Goal: Communication & Community: Answer question/provide support

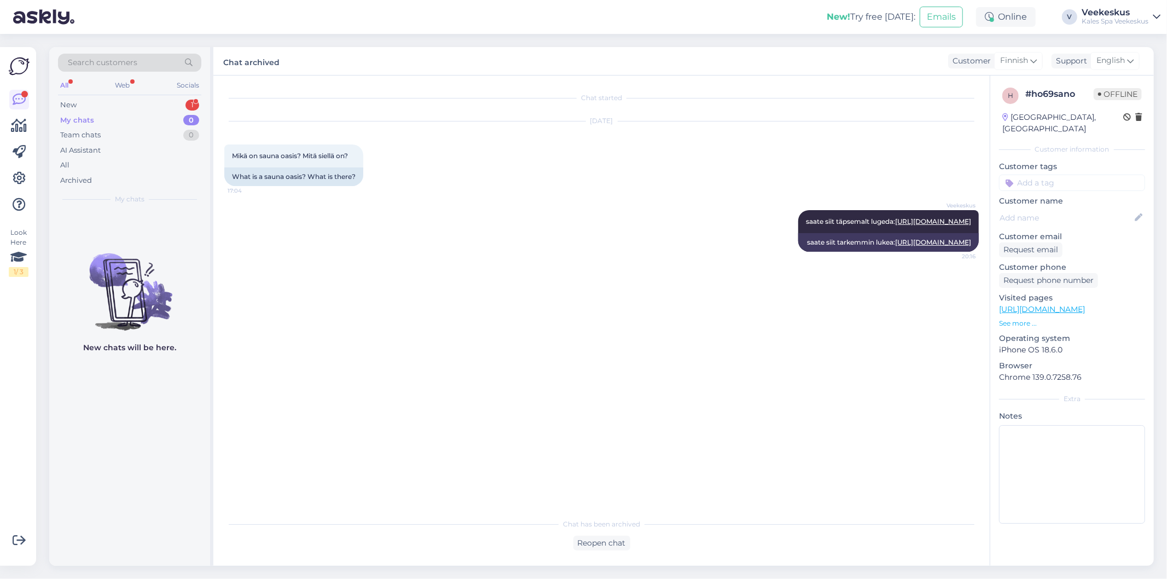
click at [134, 107] on div "New 1" at bounding box center [129, 104] width 143 height 15
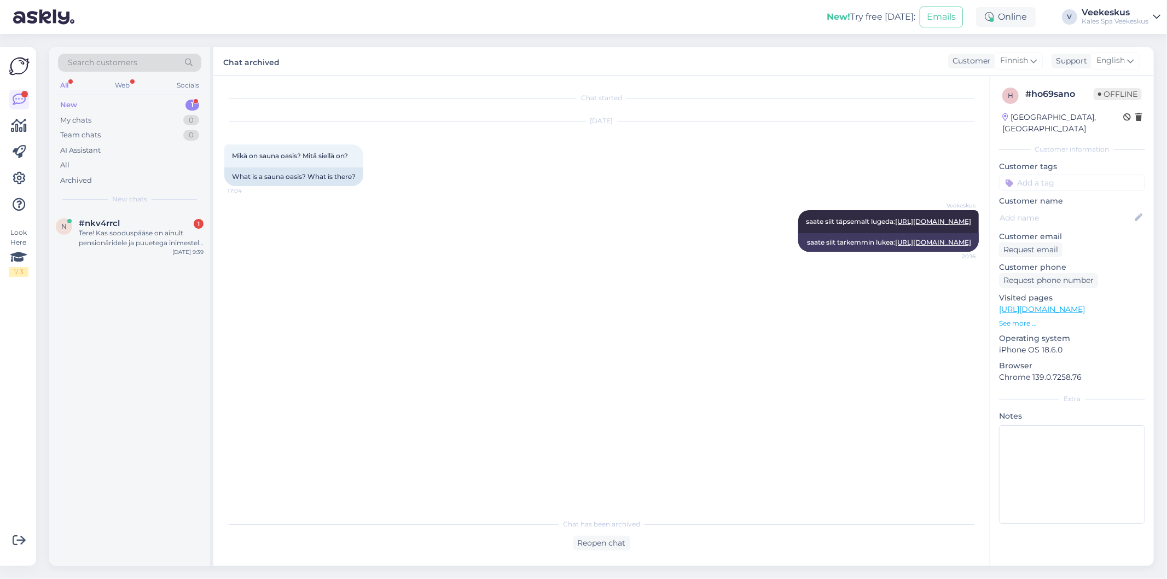
click at [160, 242] on div "Tere! Kas sooduspääse on ainult pensionäridele ja puuetega inimestele või kehti…" at bounding box center [141, 238] width 125 height 20
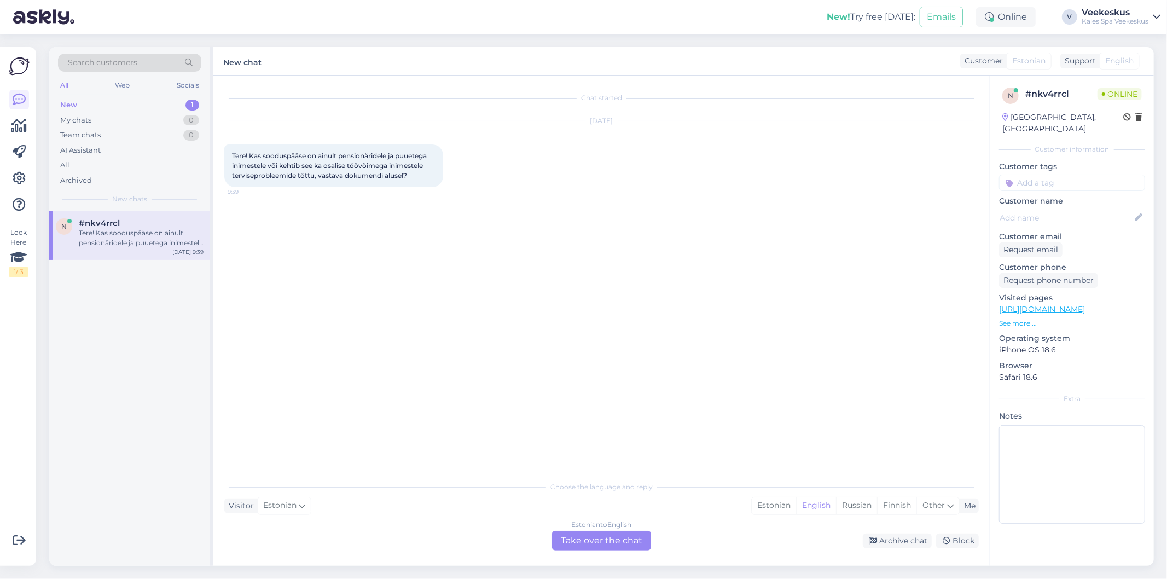
click at [616, 542] on div "Estonian to English Take over the chat" at bounding box center [601, 541] width 99 height 20
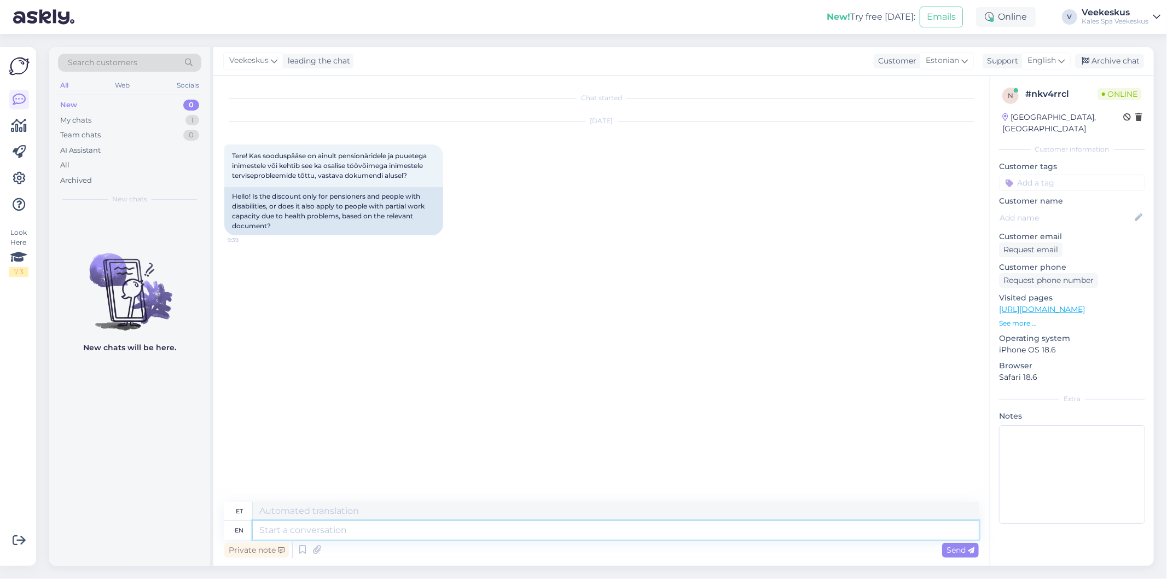
click at [551, 534] on textarea at bounding box center [616, 530] width 726 height 19
type textarea "Tere,"
type textarea "Tere, soodustus"
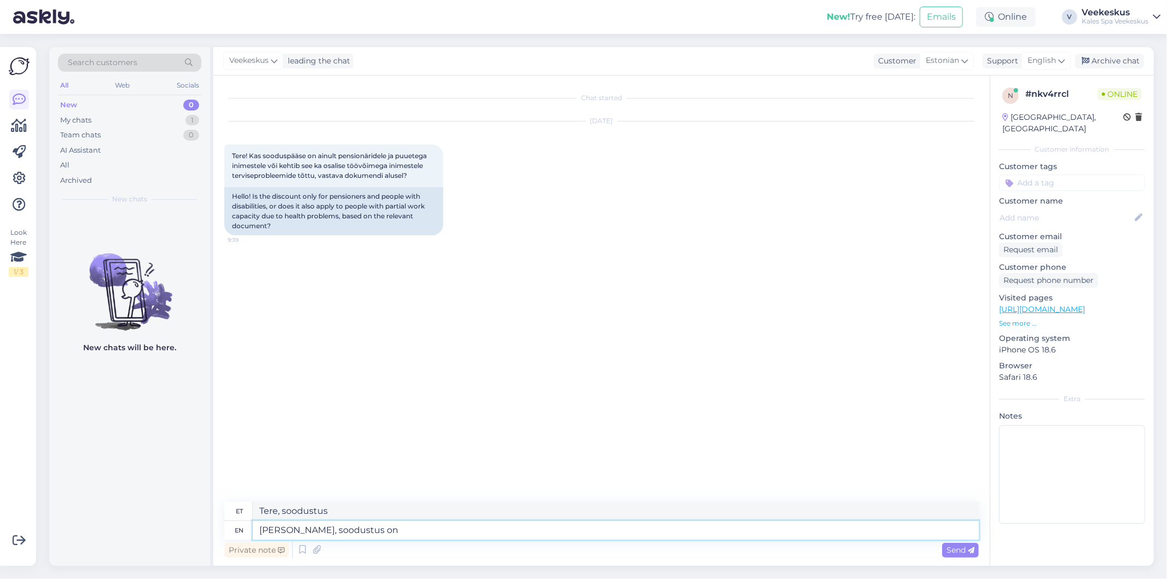
type textarea "[PERSON_NAME], soodustus on"
type textarea "[PERSON_NAME], soodustus on töpselt"
type textarea "Tere, soodustusest on tüpselt"
type textarea "Tere, soodustus on töpselt selline"
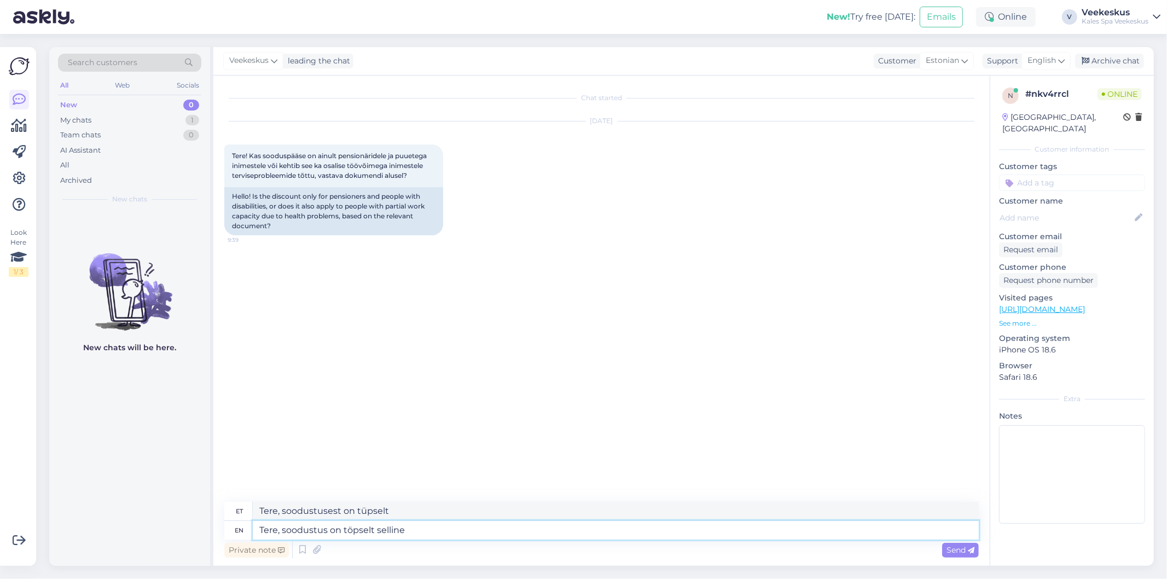
type textarea "Tere, soodustus on töpselt selline"
type textarea "Tere, soodustus on töpselt selline nagu"
type textarea "[PERSON_NAME], soodustus on töpselt selline nagu hinnakirjas o"
type textarea "[PERSON_NAME], soodustus on töpselt selline nagu hinnakirjas"
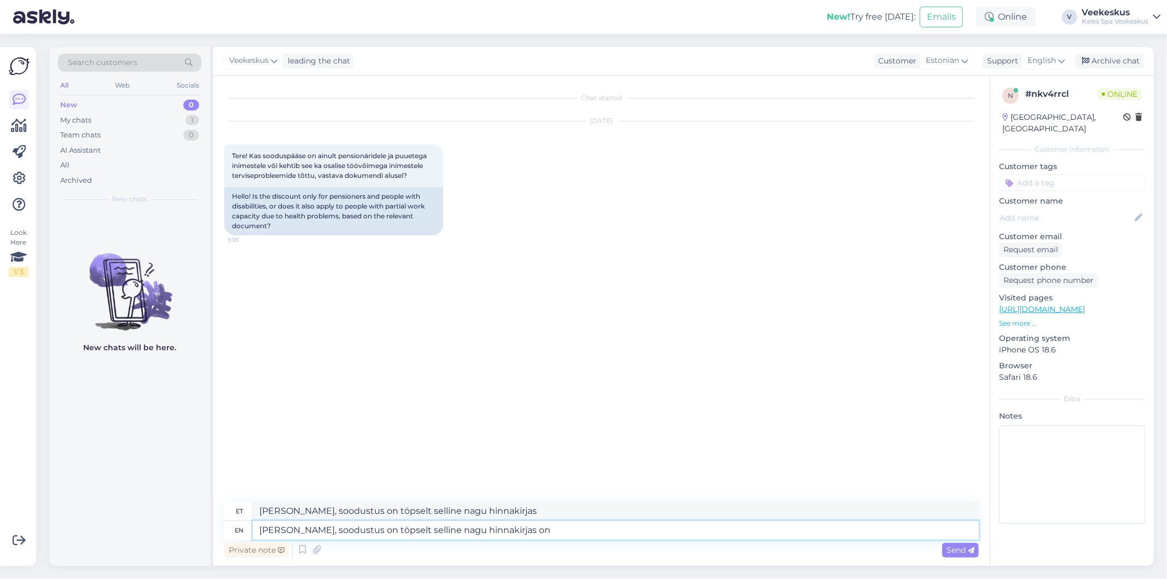
type textarea "[PERSON_NAME], soodustus on töpselt selline nagu hinnakirjas on"
type textarea "[PERSON_NAME], soodustus on töpselt selline nagu hinnakirjas on välja t"
type textarea "[PERSON_NAME], soodustus on töpselt selline nagu hinnakirjas on välja"
type textarea "Tere, soodustus on töpselt selline nagu hinnakirjas on välja toodud"
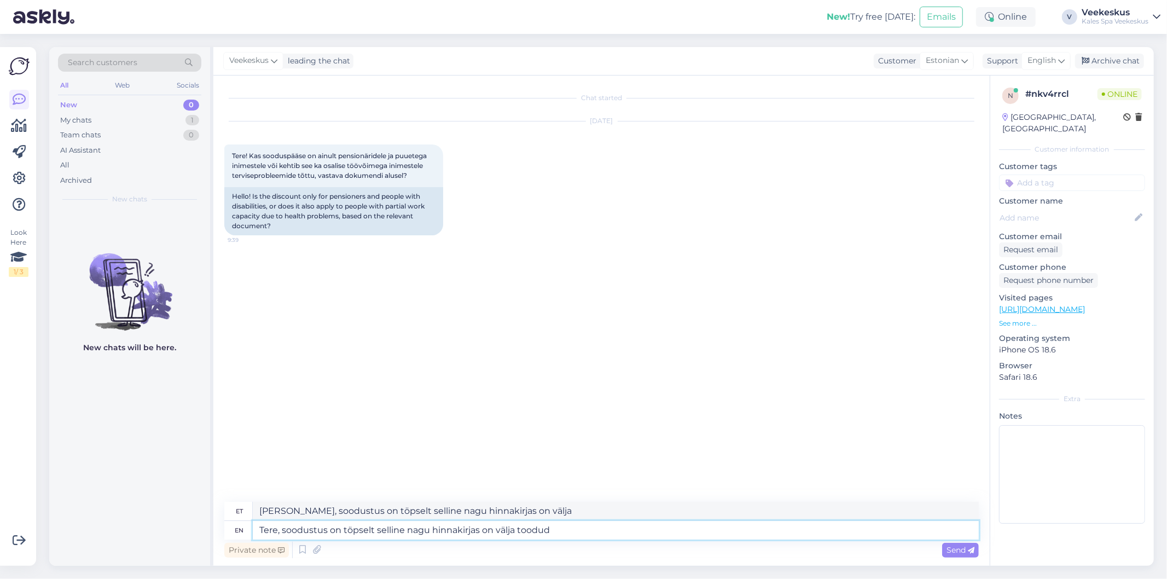
type textarea "Tere, soodustus on töpselt selline nagu hinnakirjas on välja toodud"
type textarea "Tere, soodustus on töpselt selline nagu hinnakirjas on välja toodud."
type textarea "Tere, soodustus on töpselt selline nagu hinnakirjas on välja toodud. Kalev"
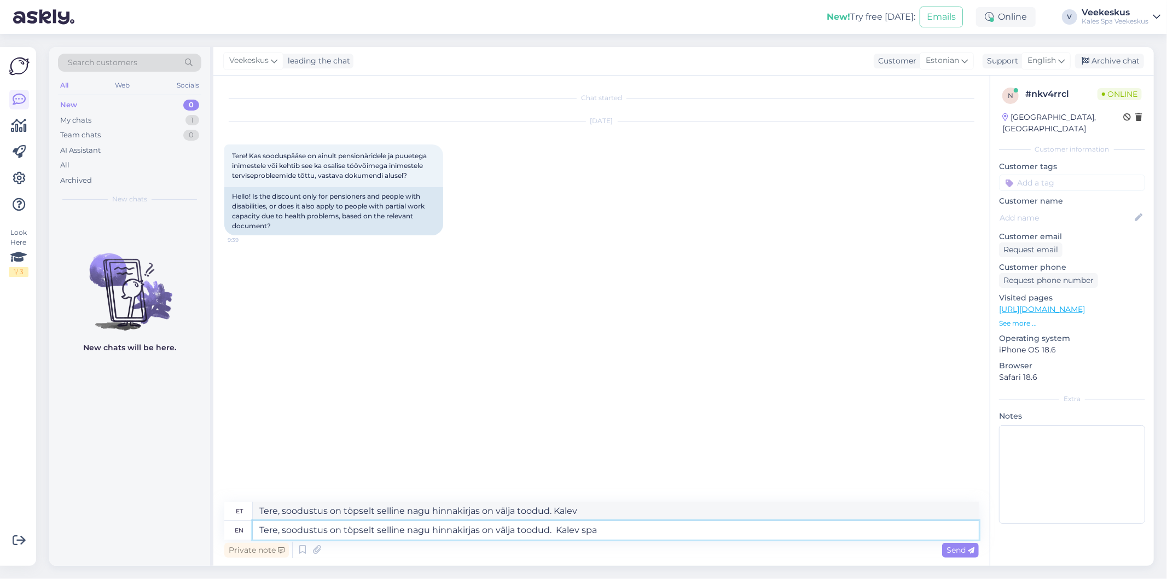
type textarea "Tere, soodustus on töpselt selline nagu hinnakirjas on välja toodud. Kalev spa"
type textarea "Tere, soodustus on töpselt selline nagu hinnakirjas on välja toodud. Kalev spa …"
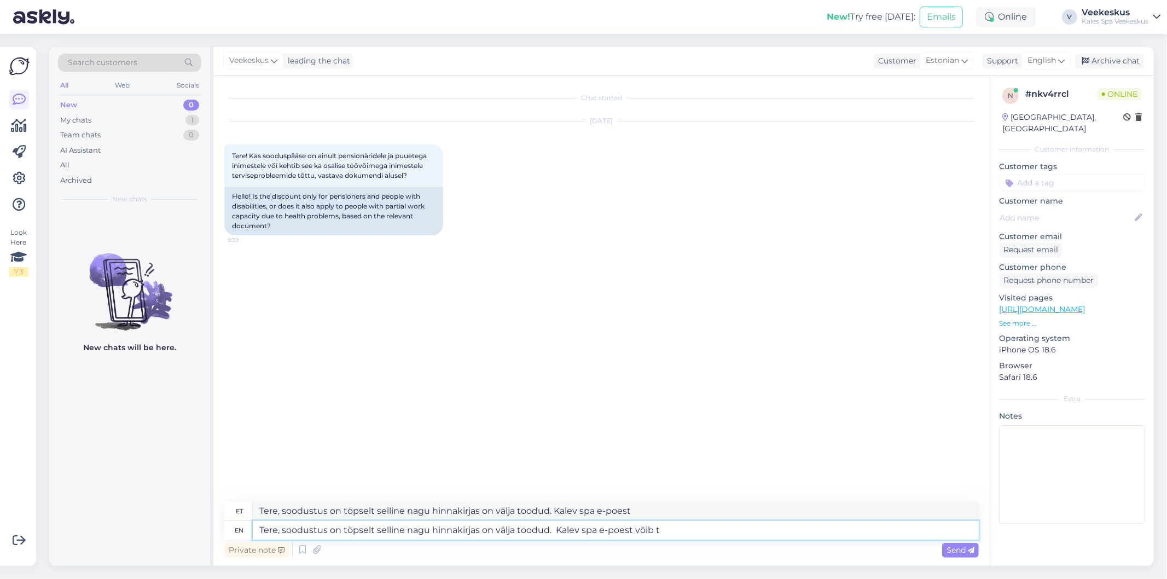
type textarea "Tere, soodustus on töpselt selline nagu hinnakirjas on välja toodud. Kalev spa …"
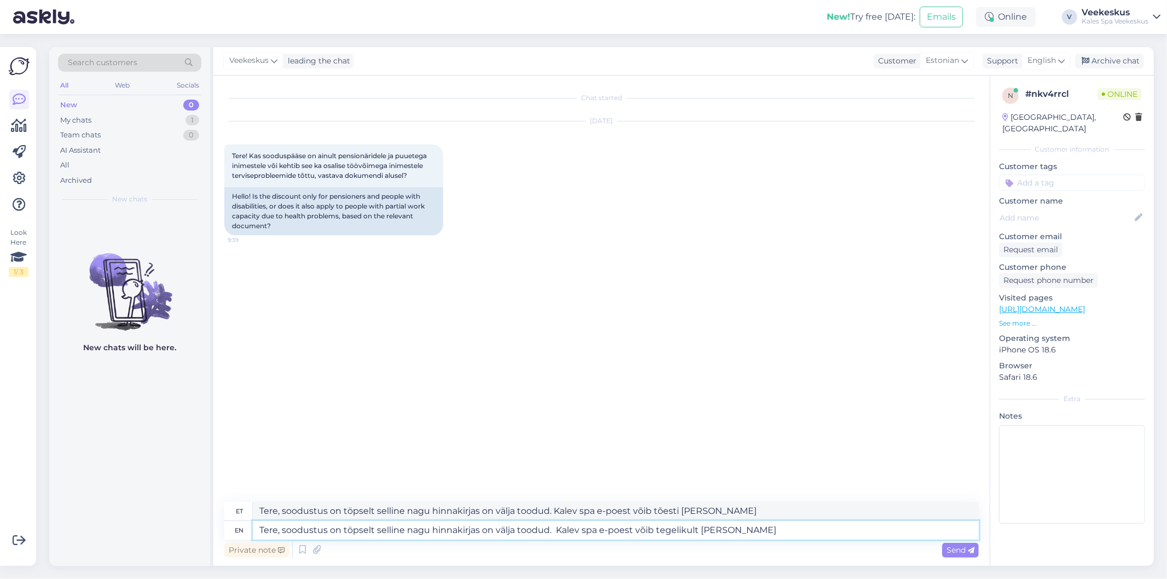
type textarea "Tere, soodustus on töpselt selline nagu hinnakirjas on välja toodud. Kalev spa …"
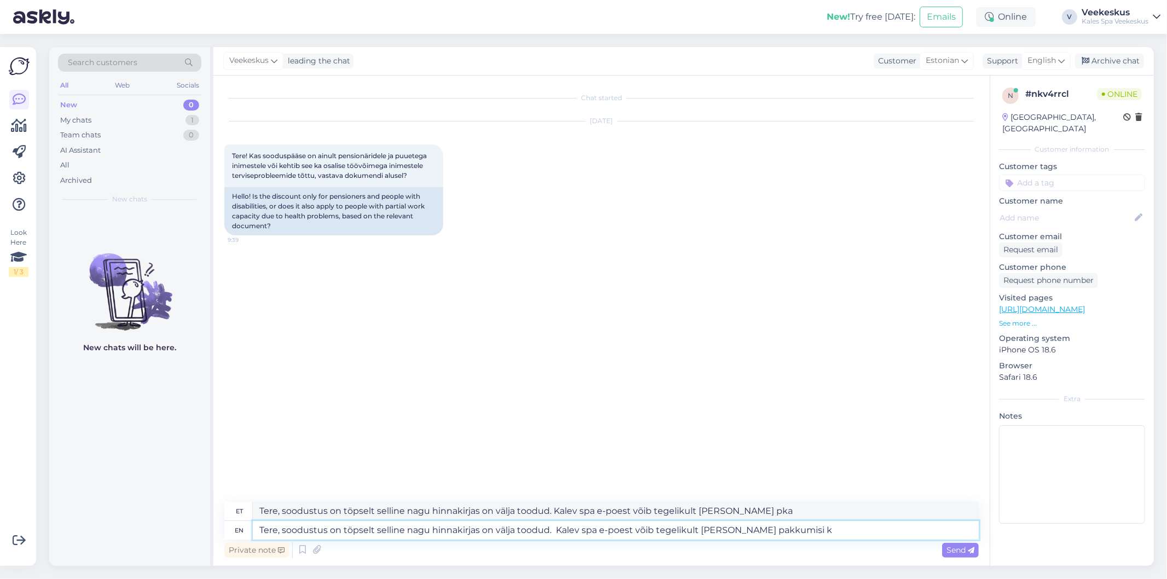
type textarea "Tere, soodustus on töpselt selline nagu hinnakirjas on välja toodud. Kalev spa …"
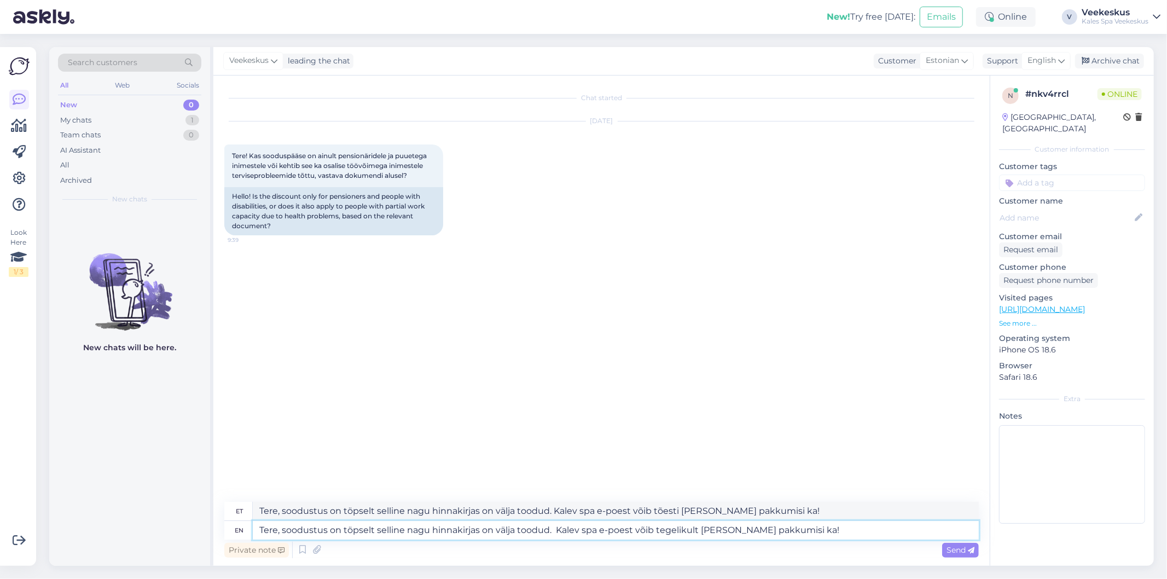
type textarea "Tere, soodustus on töpselt selline nagu hinnakirjas on välja toodud. Kalev spa …"
click at [961, 549] on span "Send" at bounding box center [961, 550] width 28 height 10
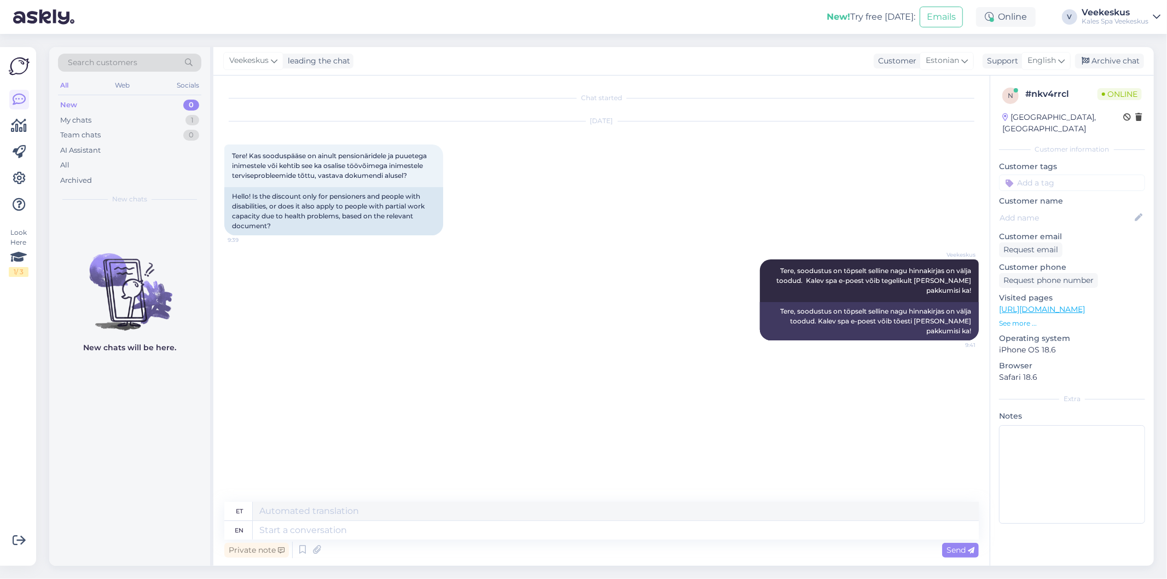
click at [462, 374] on div "Chat started [DATE] Tere! Kas sooduspääse on ainult pensionäridele ja puuetega …" at bounding box center [606, 289] width 764 height 406
click at [430, 528] on textarea at bounding box center [616, 530] width 726 height 19
click at [107, 121] on div "My chats 1" at bounding box center [129, 120] width 143 height 15
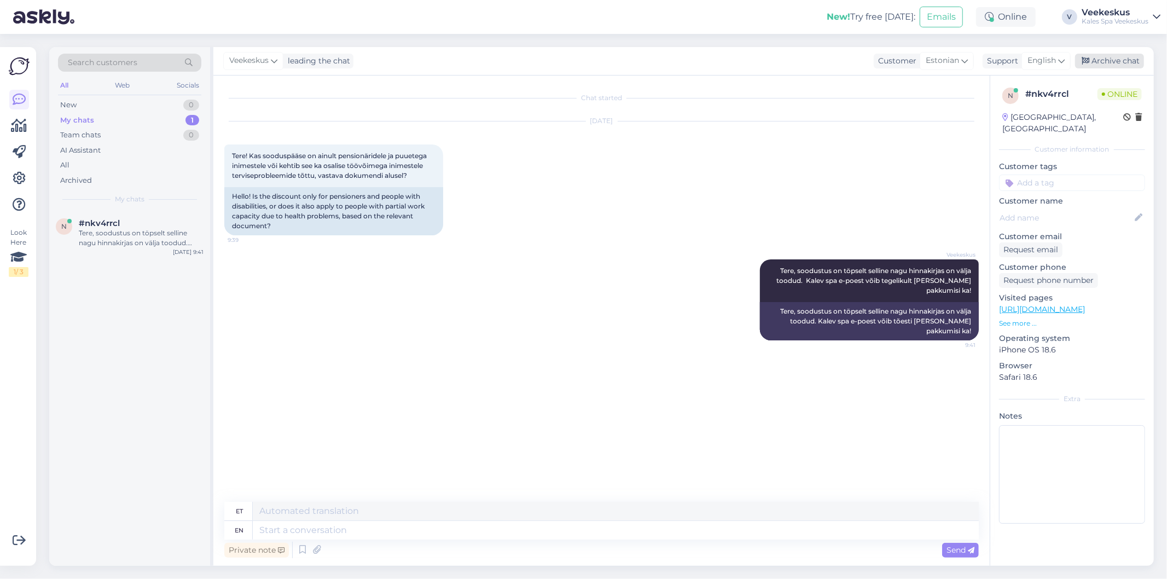
click at [1108, 60] on div "Archive chat" at bounding box center [1109, 61] width 69 height 15
